Goal: Task Accomplishment & Management: Complete application form

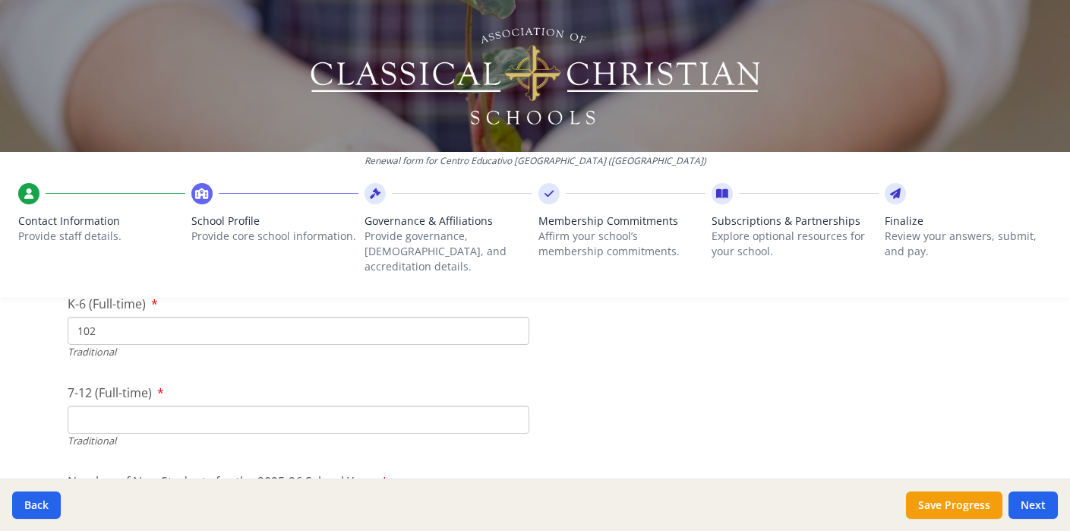
scroll to position [3291, 0]
